Goal: Task Accomplishment & Management: Manage account settings

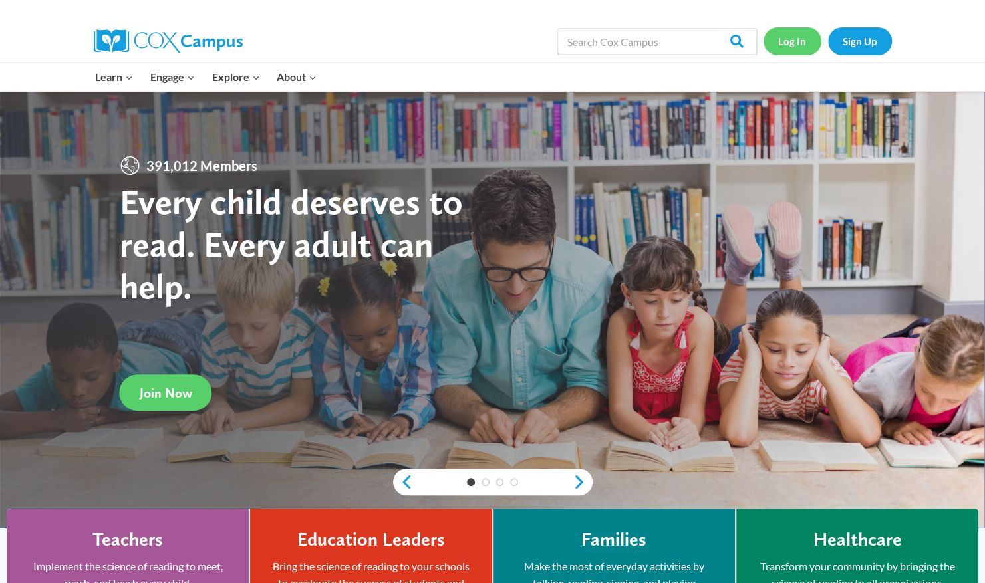
click at [793, 41] on link "Log In" at bounding box center [793, 40] width 58 height 27
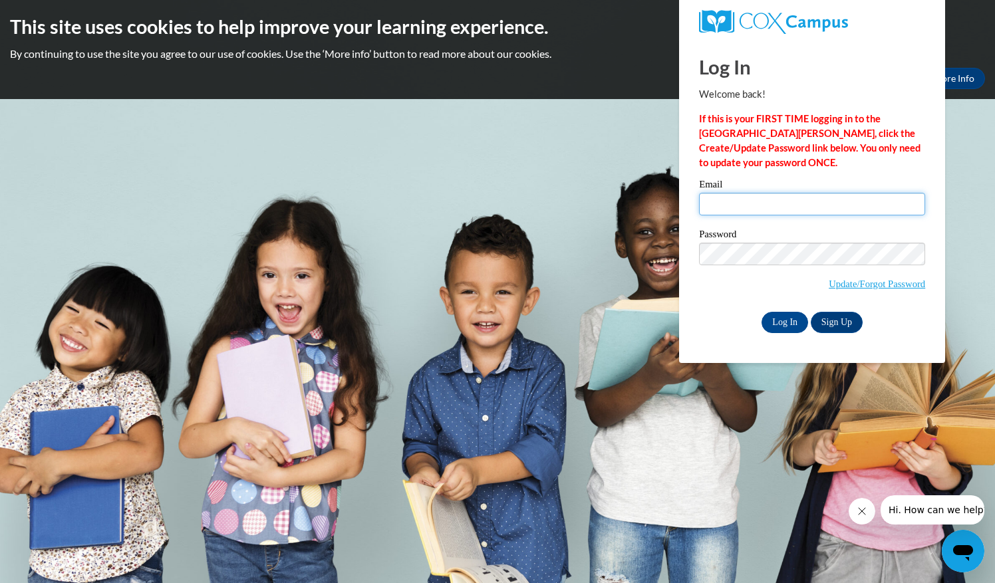
click at [780, 204] on input "Email" at bounding box center [812, 204] width 226 height 23
type input "calliemcelroy@gmail.com"
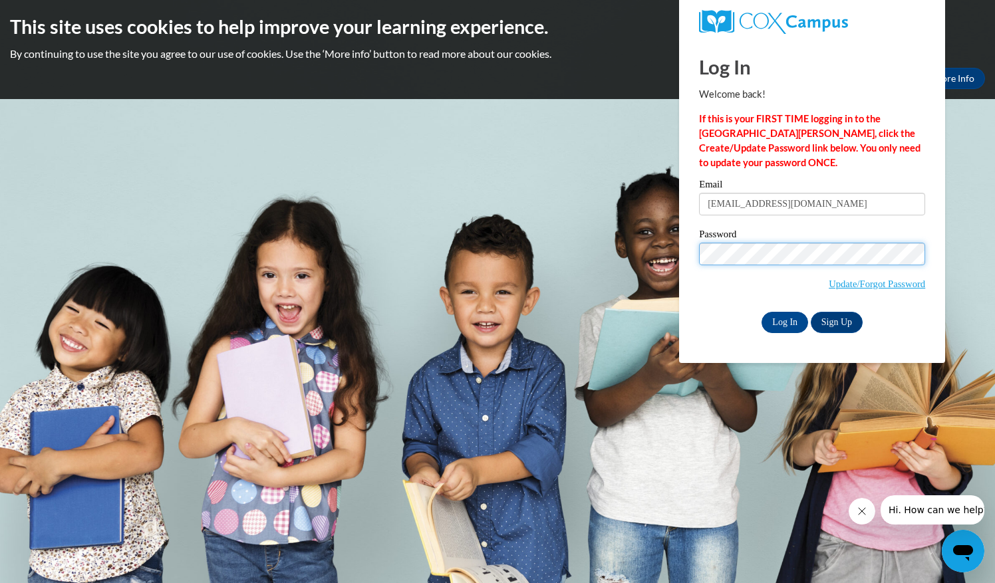
click at [762, 312] on input "Log In" at bounding box center [785, 322] width 47 height 21
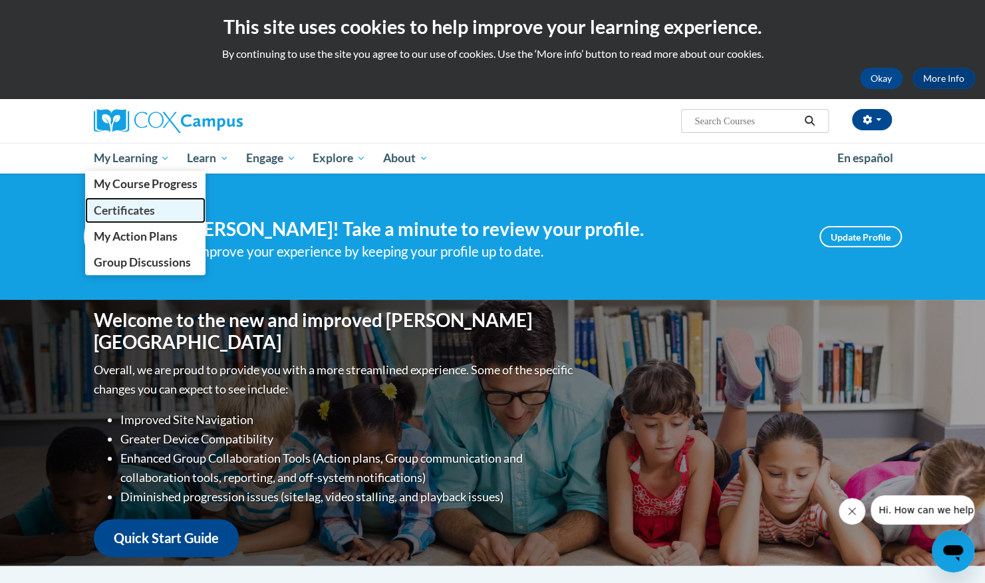
click at [132, 206] on span "Certificates" at bounding box center [123, 211] width 61 height 14
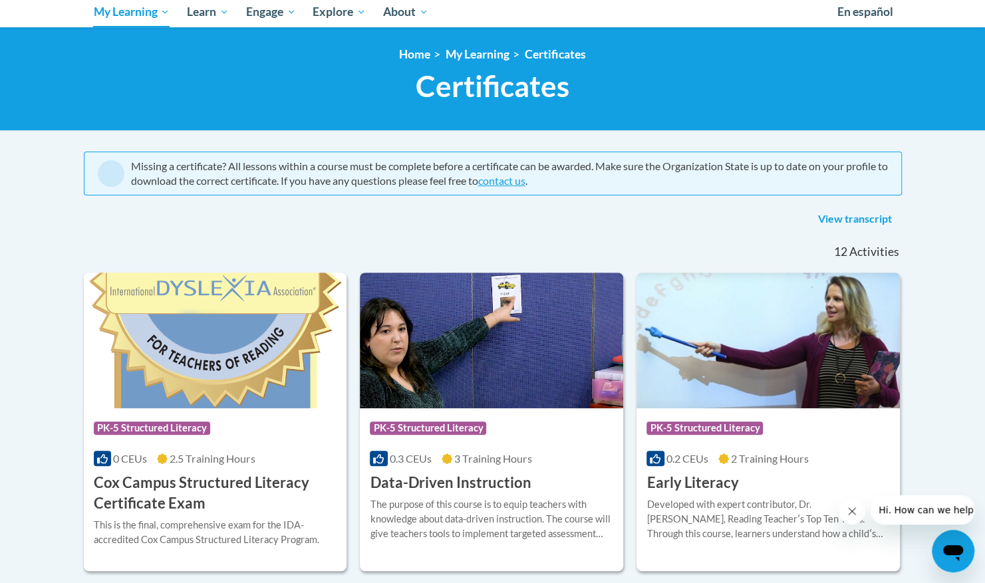
scroll to position [144, 0]
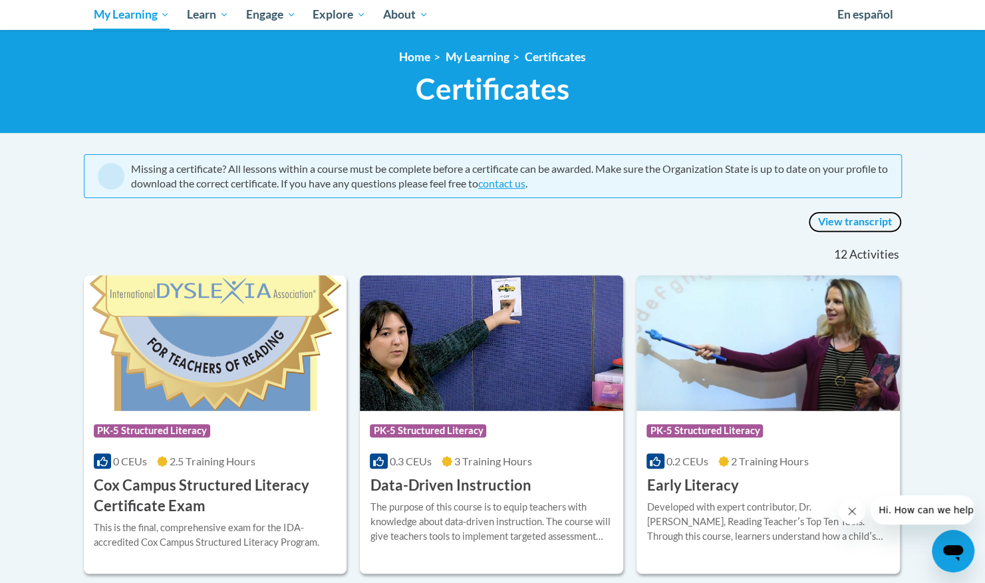
click at [877, 221] on link "View transcript" at bounding box center [855, 222] width 94 height 21
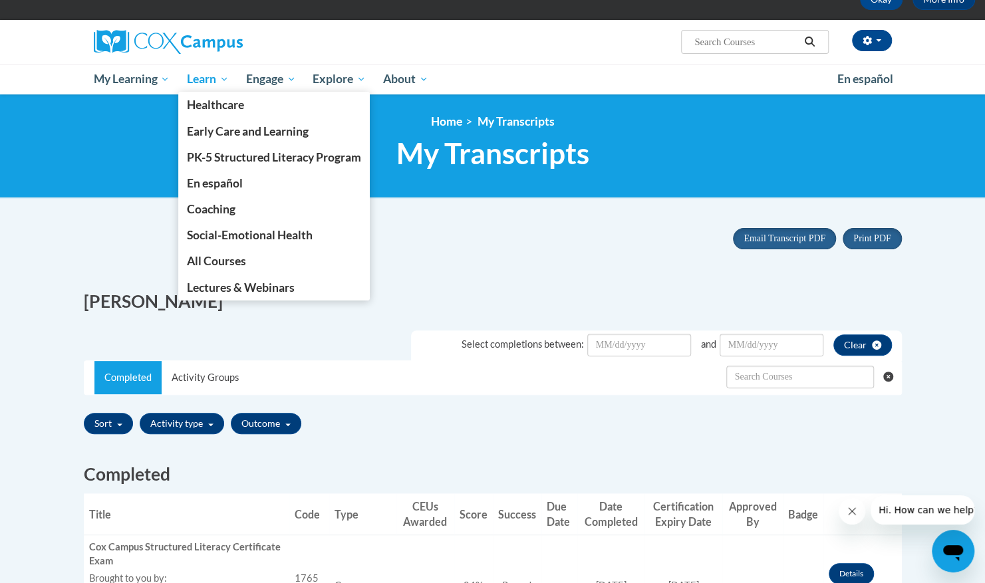
scroll to position [78, 0]
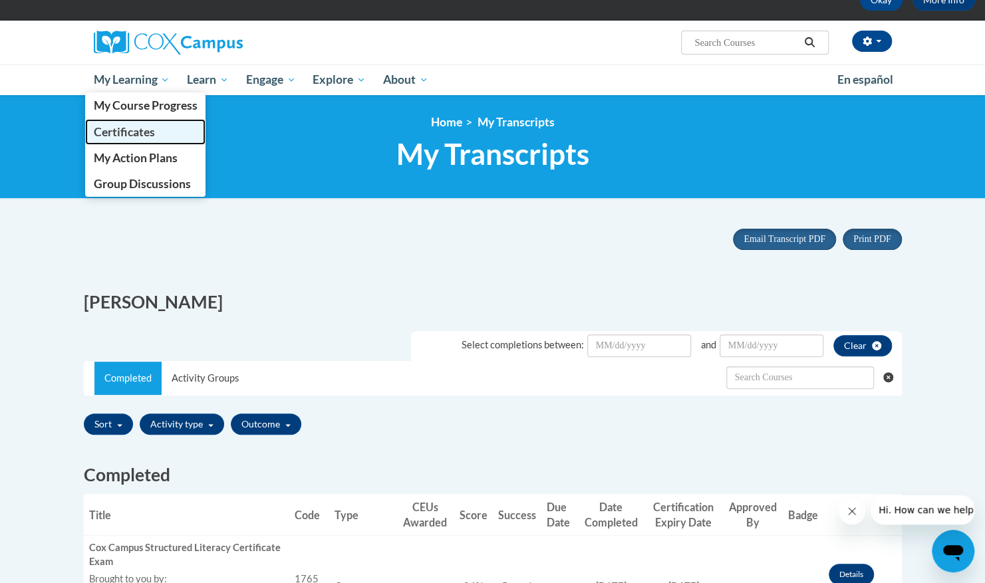
click at [137, 134] on span "Certificates" at bounding box center [123, 132] width 61 height 14
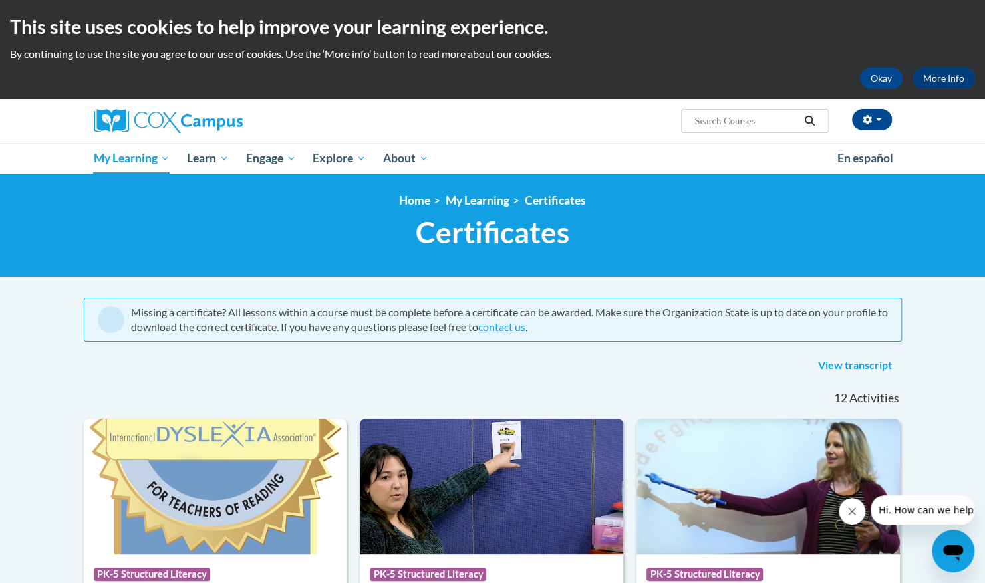
scroll to position [154, 0]
